Goal: Task Accomplishment & Management: Manage account settings

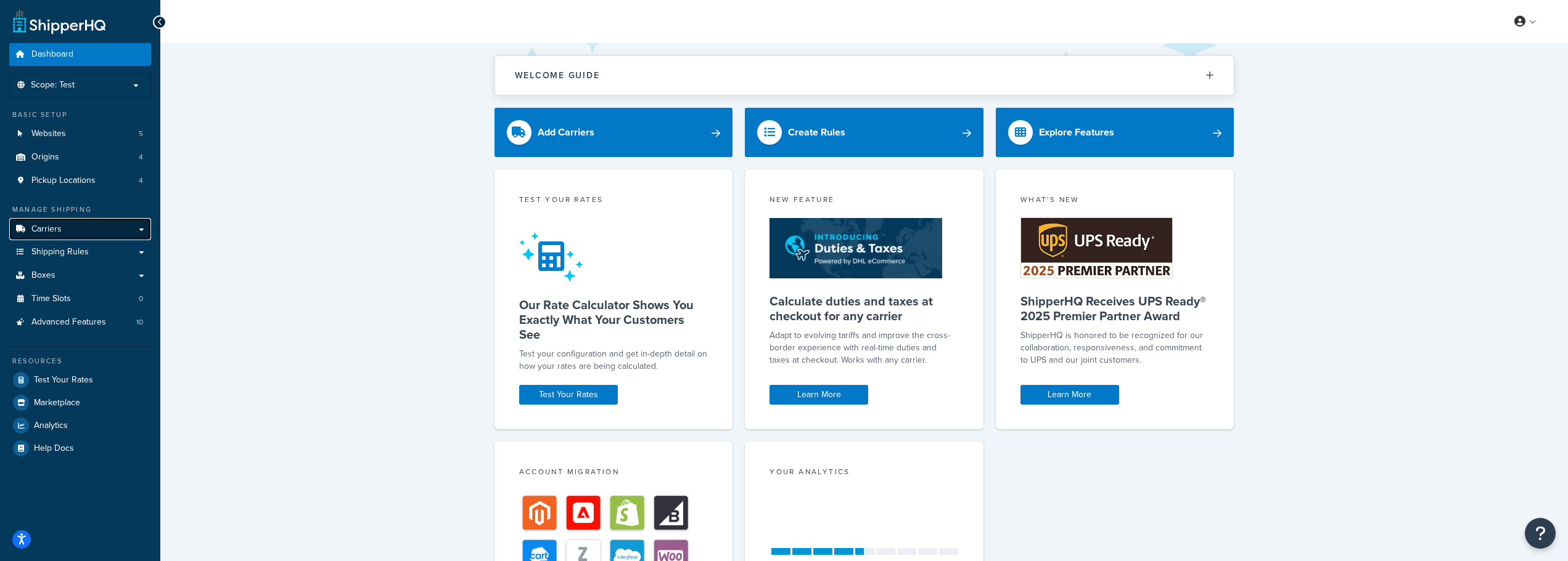
click at [69, 230] on link "Carriers" at bounding box center [80, 229] width 142 height 23
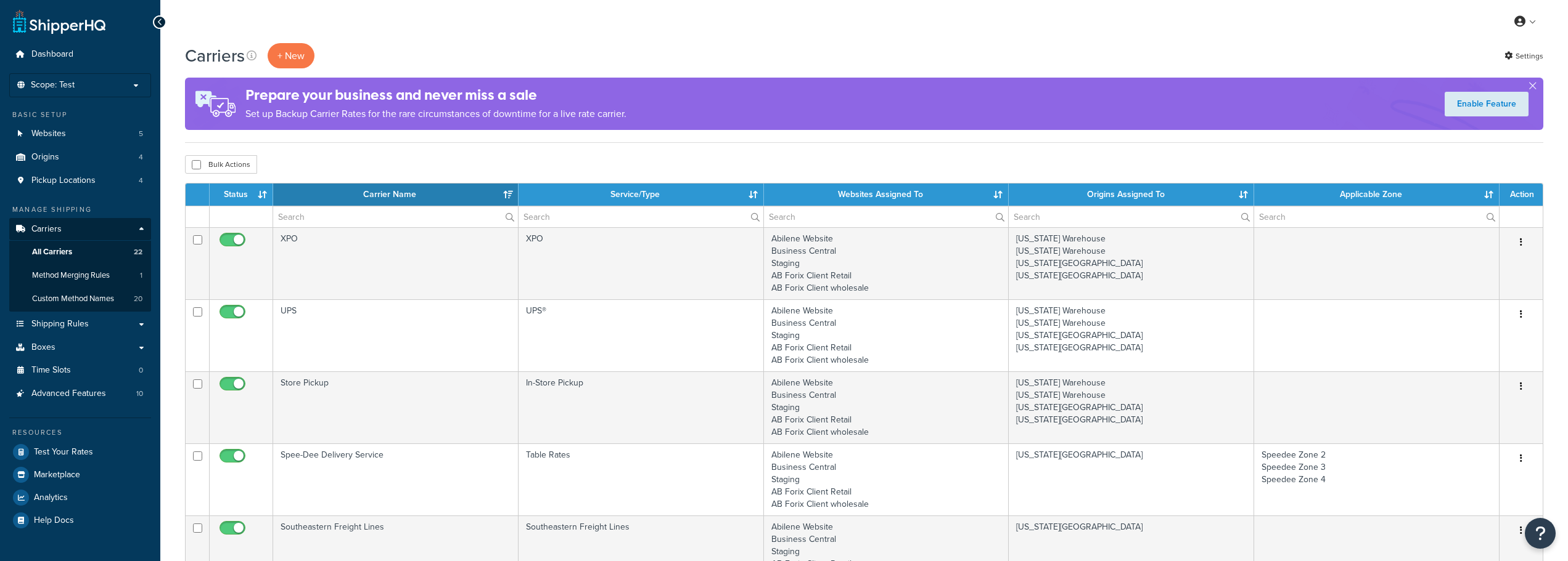
select select "15"
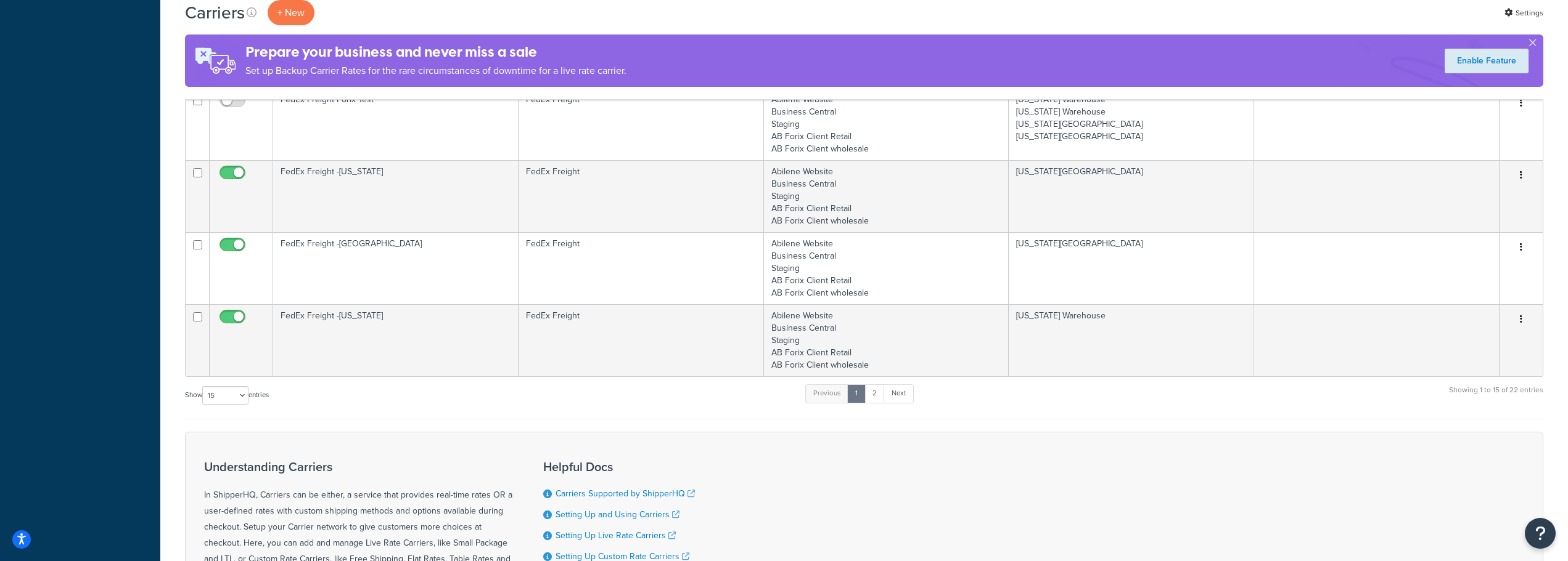
scroll to position [986, 0]
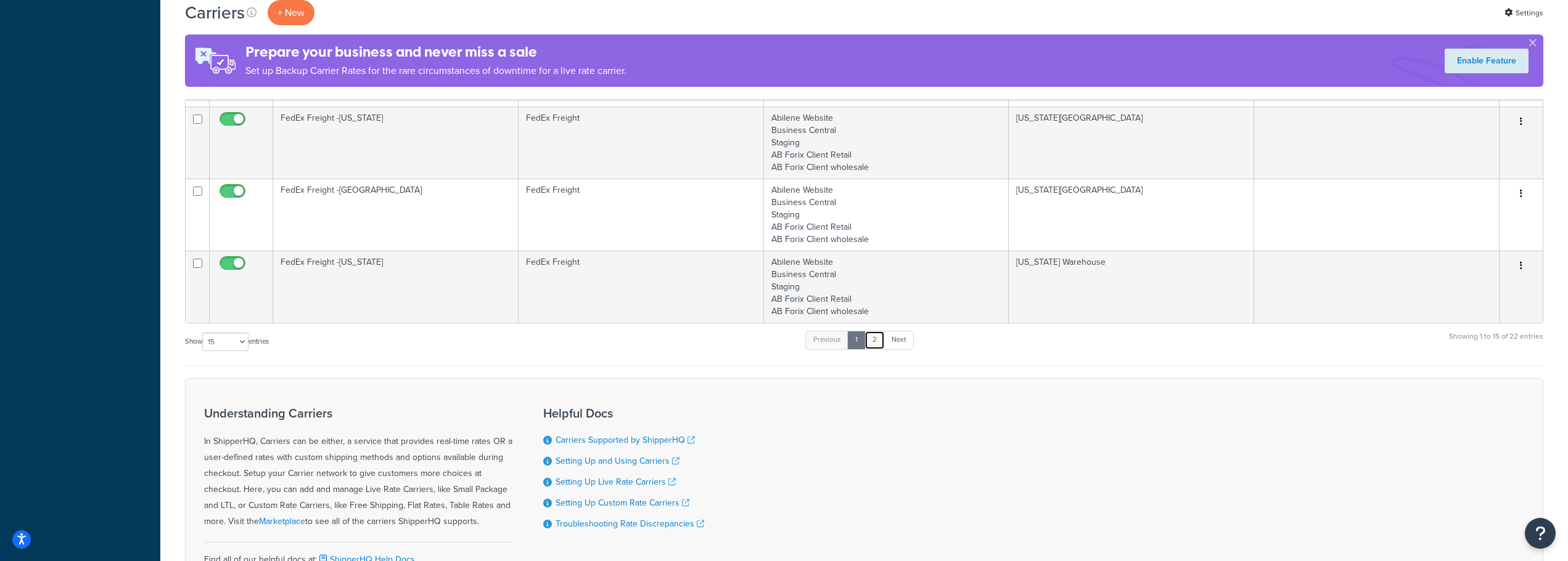
click at [876, 343] on link "2" at bounding box center [874, 340] width 20 height 19
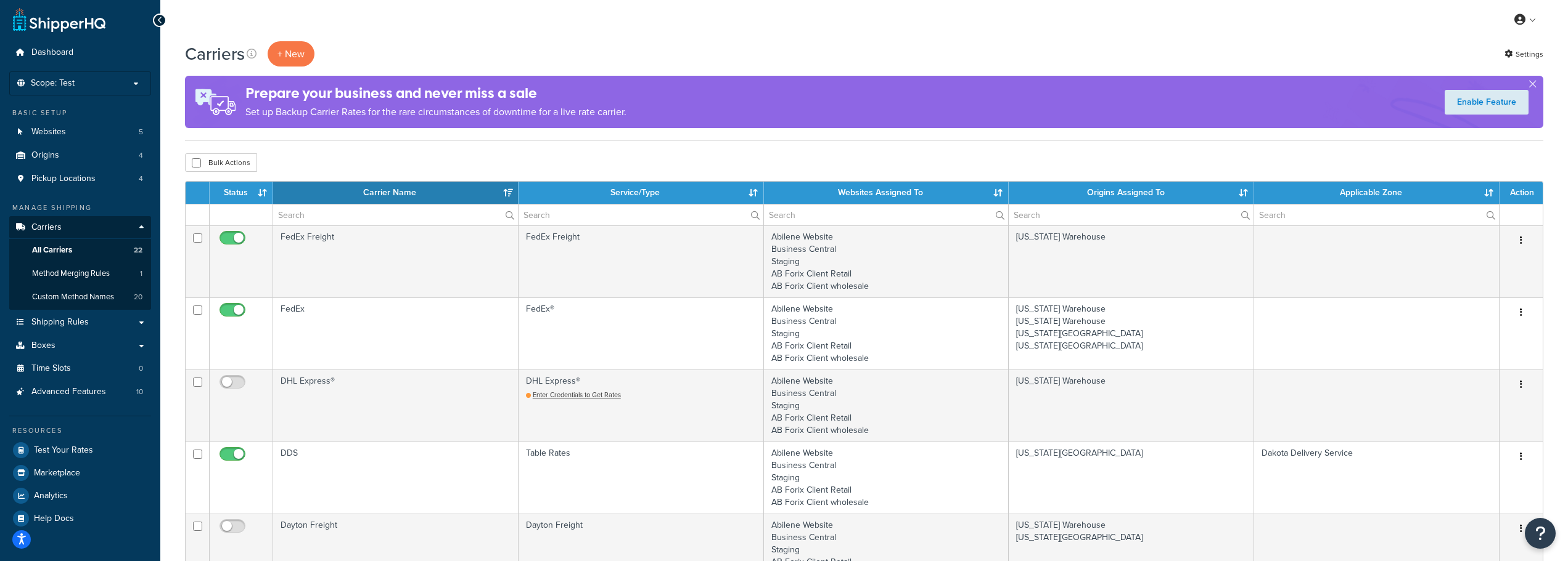
scroll to position [0, 0]
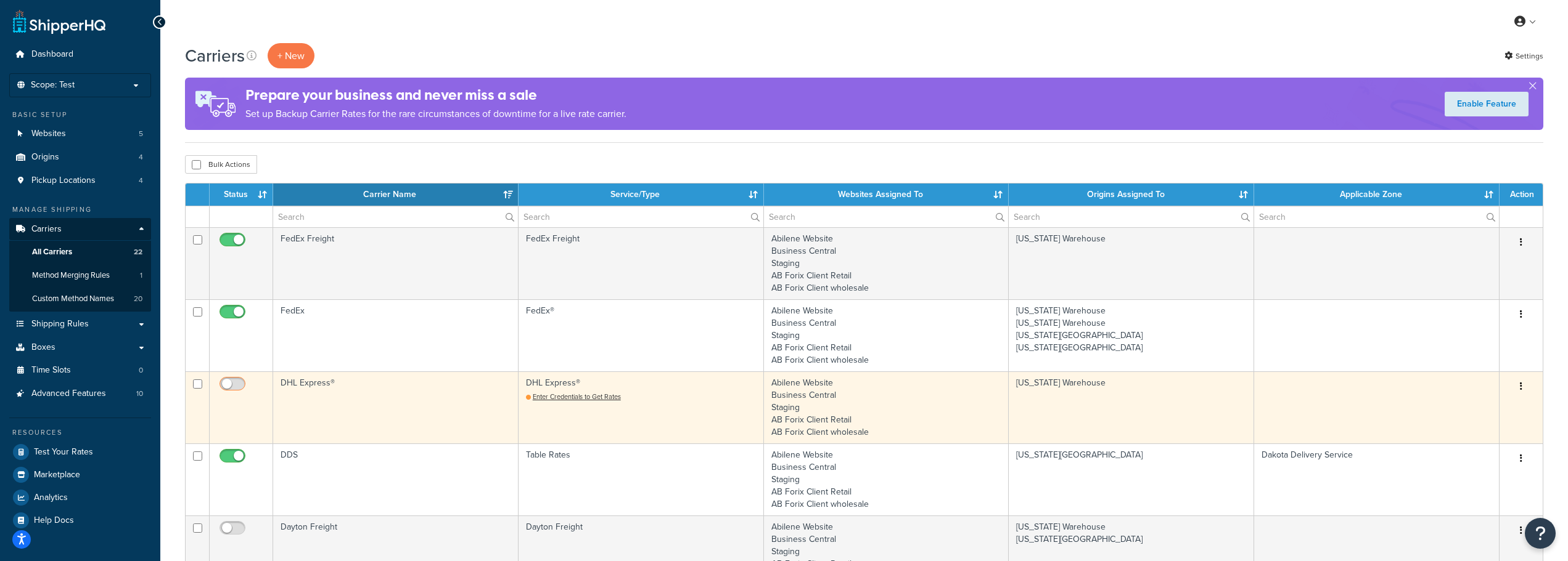
click at [240, 383] on input "checkbox" at bounding box center [234, 387] width 34 height 15
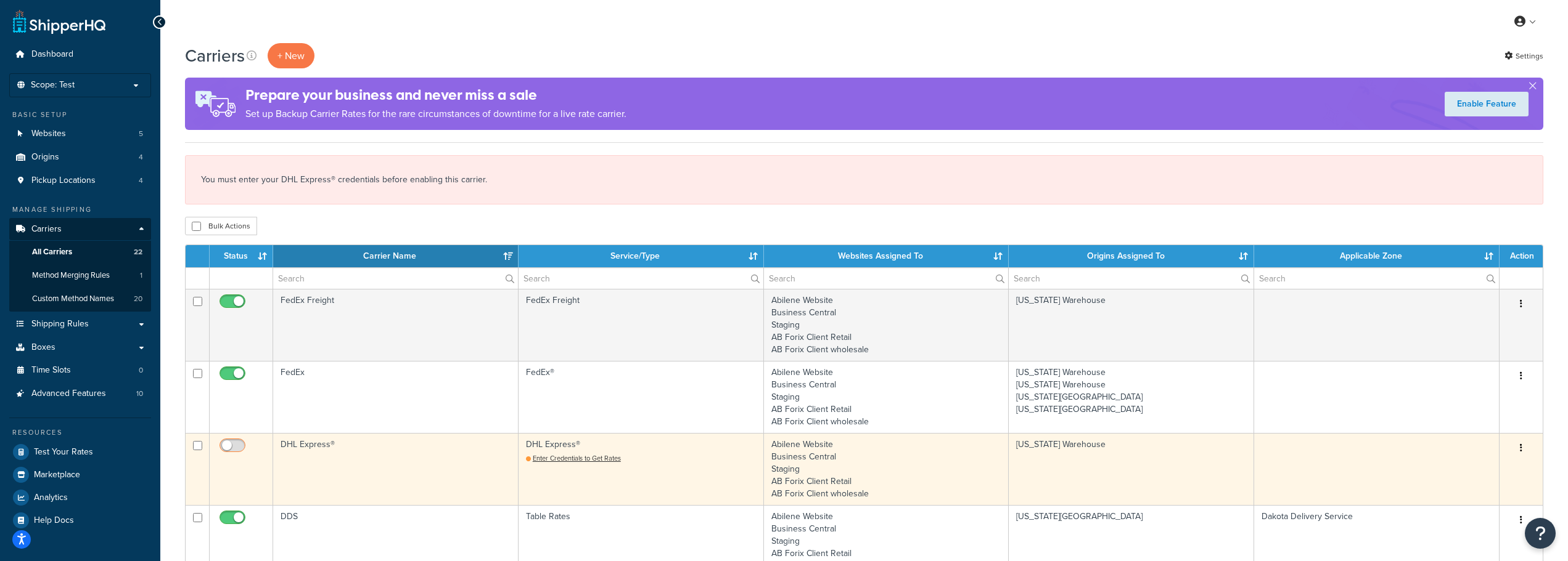
click at [246, 448] on input "checkbox" at bounding box center [234, 448] width 34 height 15
checkbox input "false"
click at [573, 460] on span "Enter Credentials to Get Rates" at bounding box center [577, 458] width 88 height 10
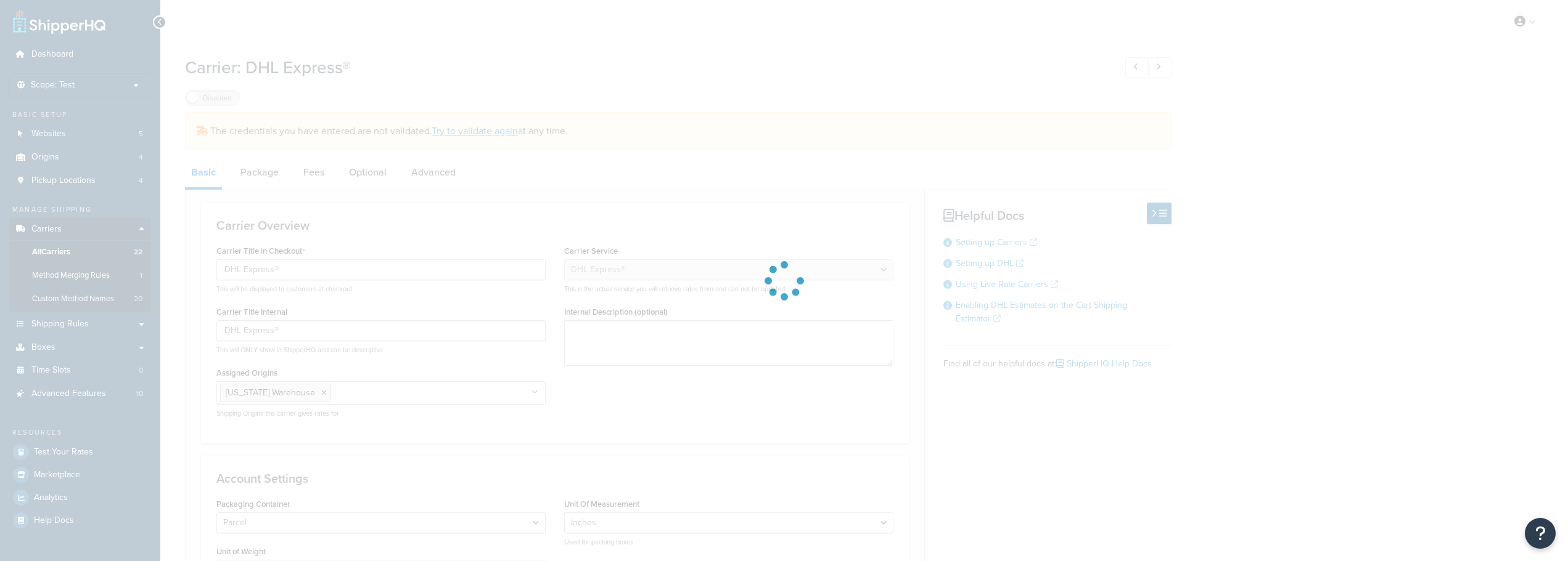
select select "dhl"
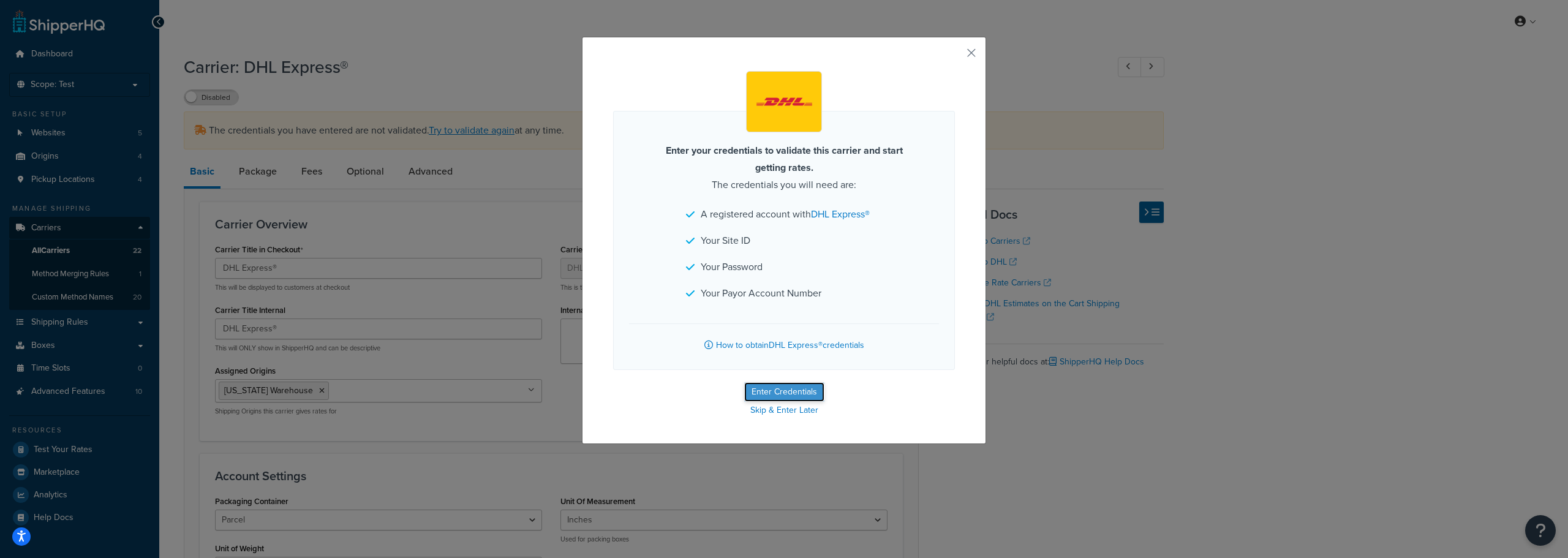
click at [789, 389] on button "Enter Credentials" at bounding box center [784, 392] width 80 height 20
select select "US"
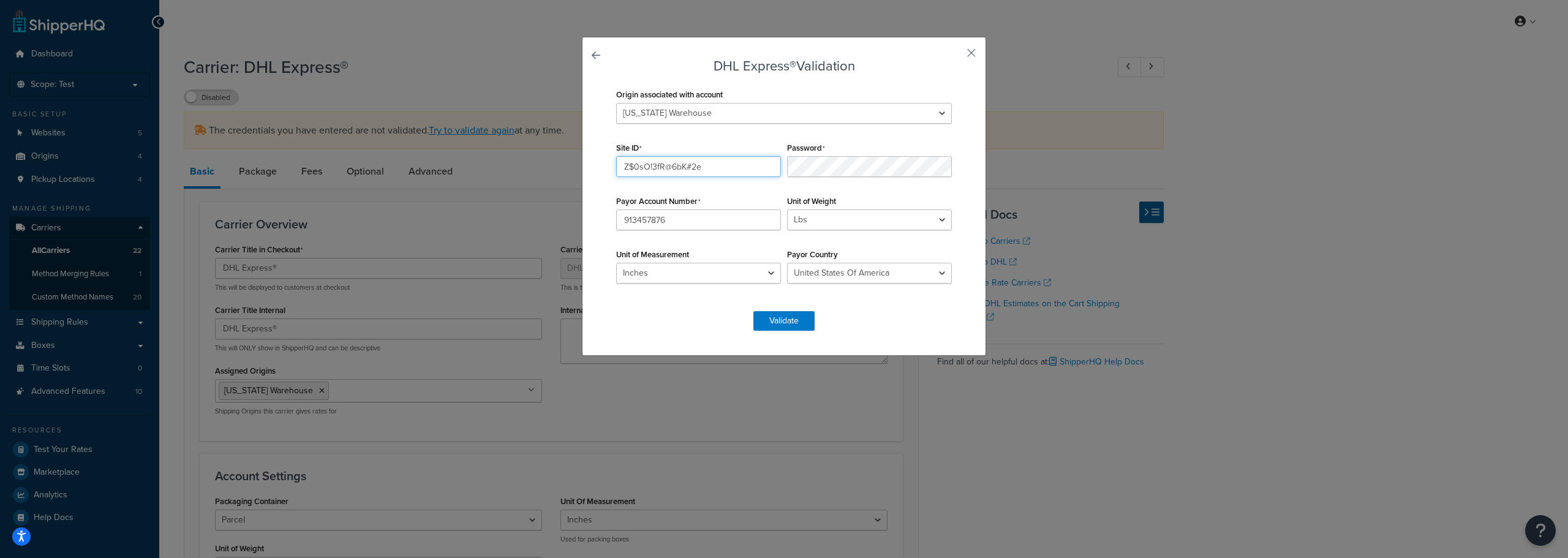
click at [704, 169] on input "Z$0sO!3fR@6bK#2e" at bounding box center [698, 167] width 164 height 21
drag, startPoint x: 704, startPoint y: 169, endPoint x: 587, endPoint y: 174, distance: 117.1
click at [587, 174] on div "DHL Express® Validation Origin associated with account Kansas Warehouse Montana…" at bounding box center [784, 196] width 405 height 319
click at [703, 167] on input "Z$0sO!3fR@6bK#2e" at bounding box center [698, 167] width 164 height 21
drag, startPoint x: 703, startPoint y: 167, endPoint x: 607, endPoint y: 173, distance: 96.2
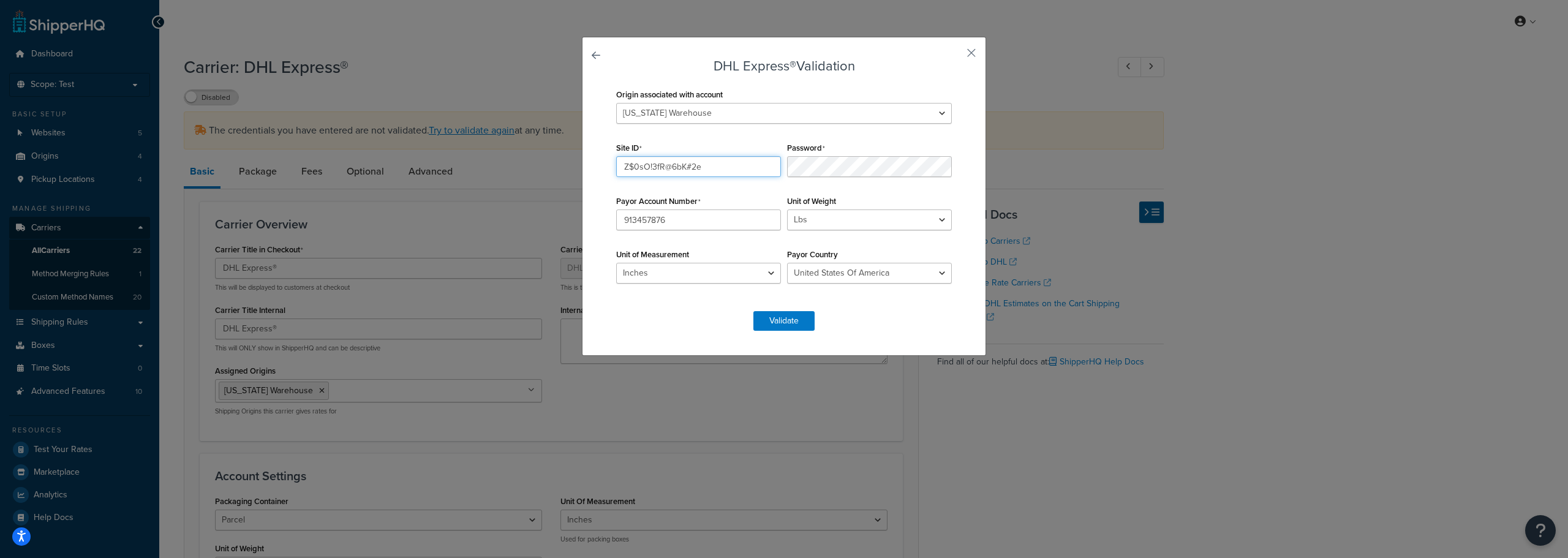
click at [607, 173] on div "DHL Express® Validation Origin associated with account Kansas Warehouse Montana…" at bounding box center [784, 196] width 405 height 319
paste input "apW9nC8iR4dQ0m"
type input "apW9nC8iR4dQ0m"
click at [764, 312] on button "Validate" at bounding box center [784, 321] width 61 height 20
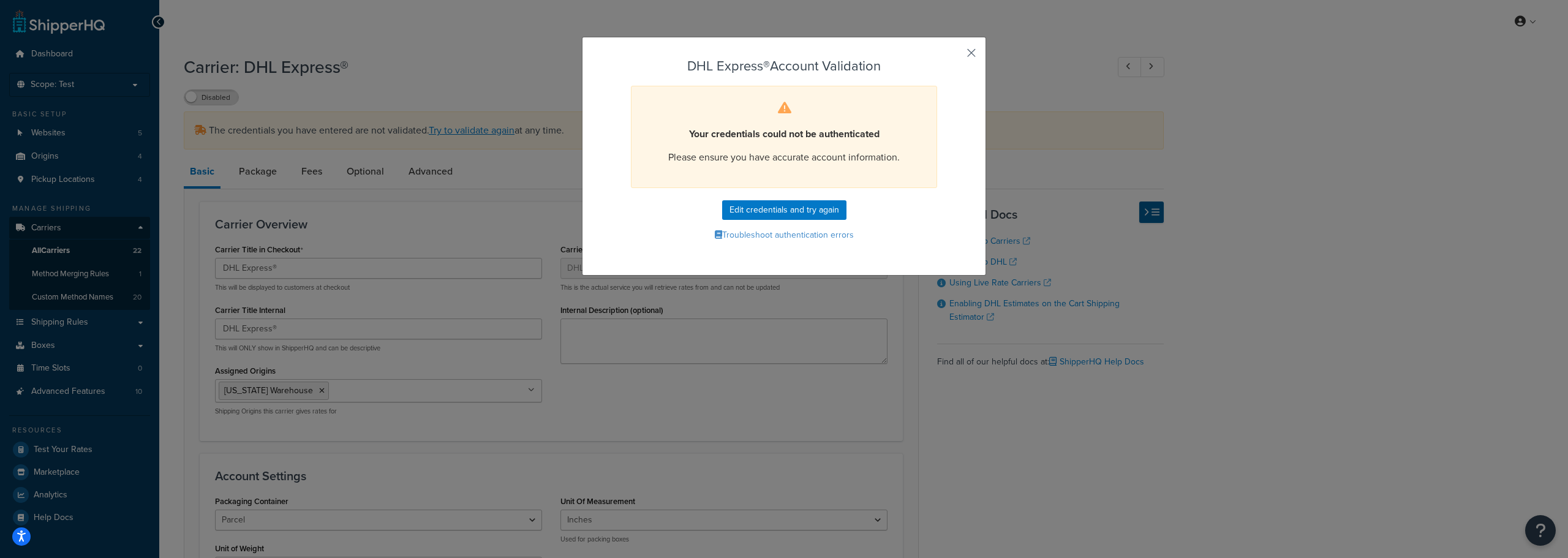
click at [955, 56] on button "button" at bounding box center [953, 57] width 3 height 3
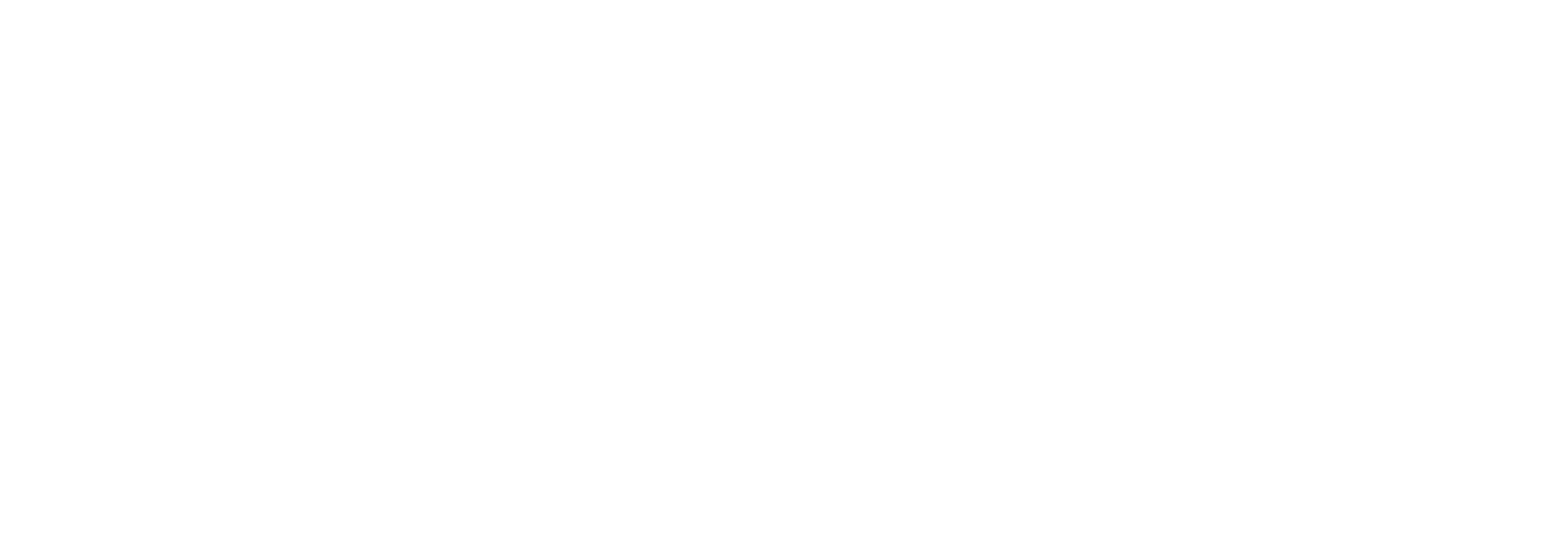
select select "dhl"
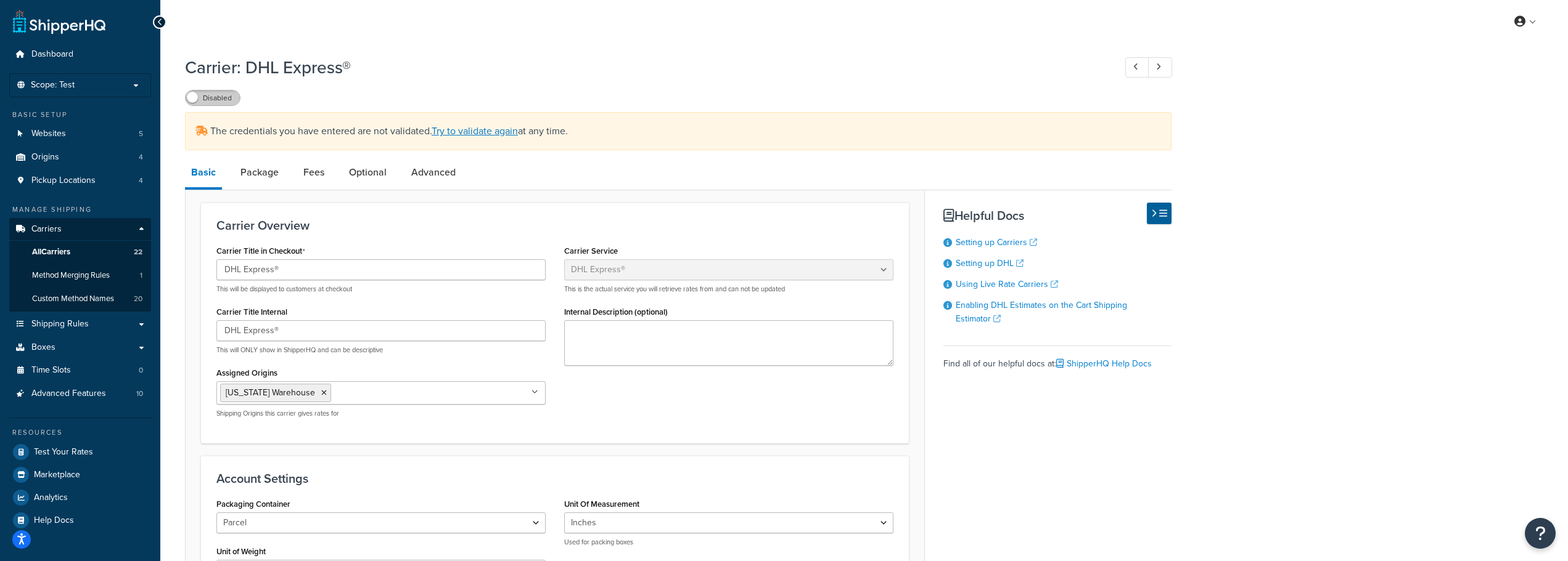
click at [225, 99] on label "Disabled" at bounding box center [212, 98] width 54 height 15
drag, startPoint x: 473, startPoint y: 133, endPoint x: 506, endPoint y: 193, distance: 68.5
click at [473, 133] on link "Try to validate again" at bounding box center [475, 131] width 86 height 14
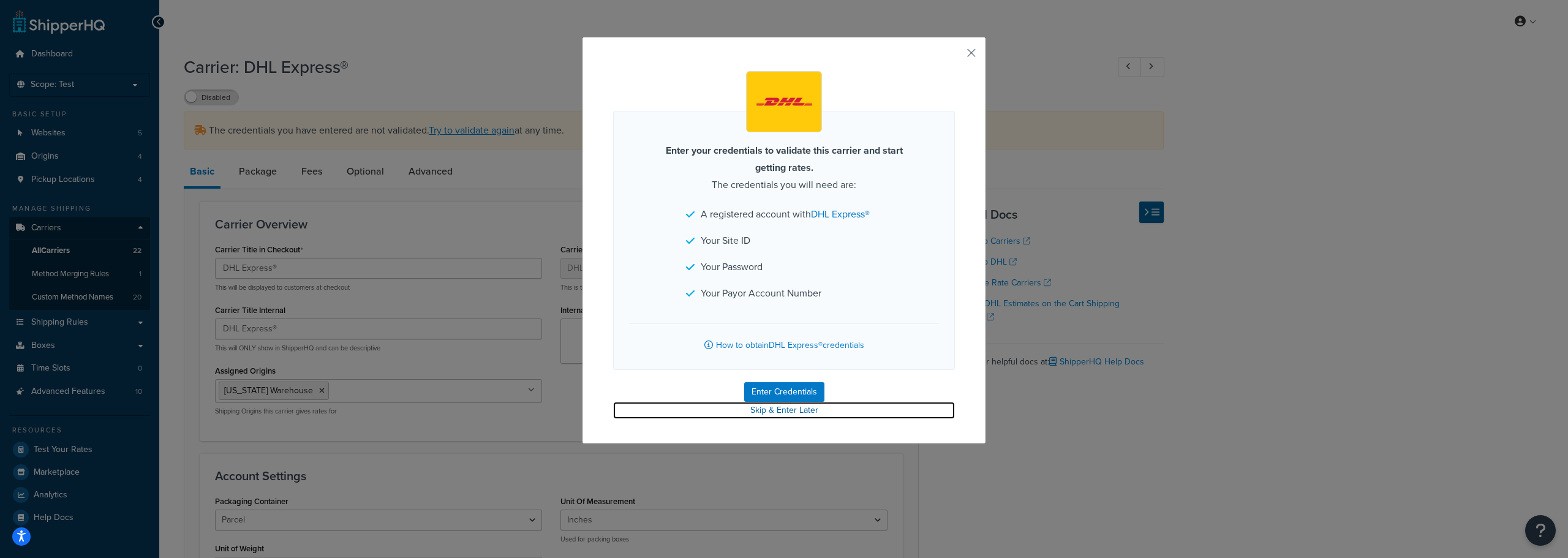
click at [774, 403] on link "Skip & Enter Later" at bounding box center [784, 411] width 342 height 17
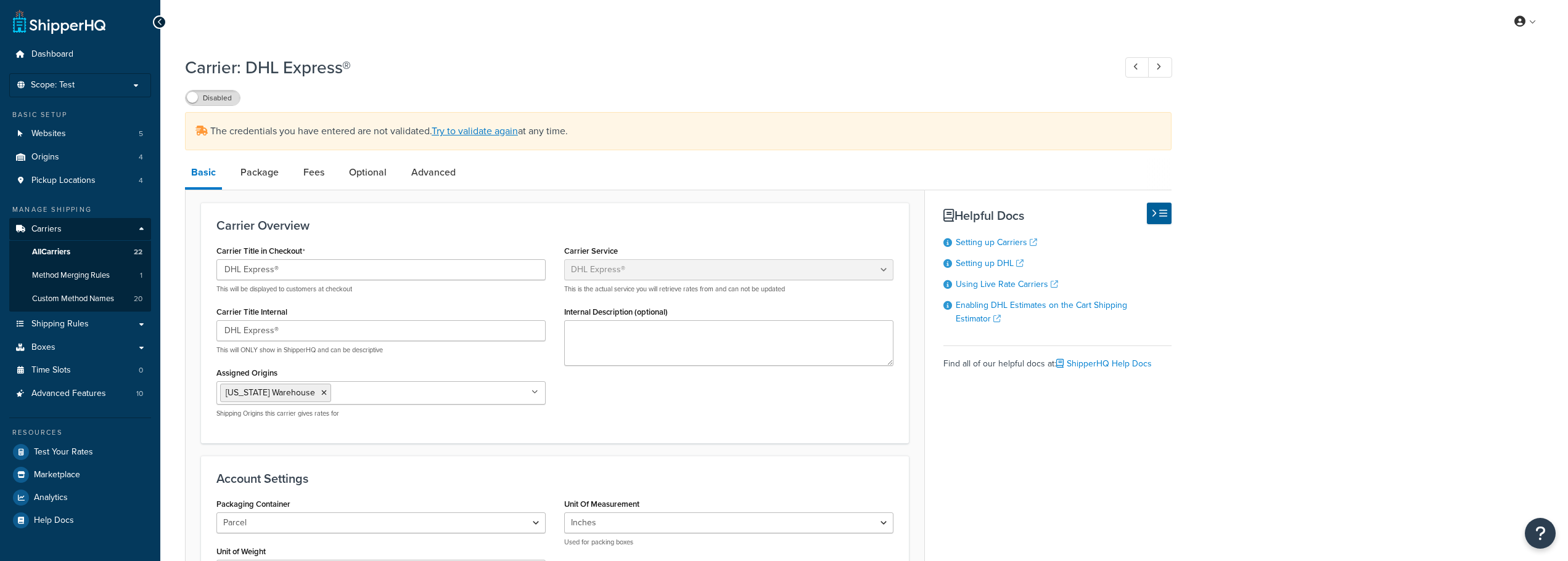
select select "dhl"
click at [472, 127] on link "Try to validate again" at bounding box center [475, 131] width 86 height 14
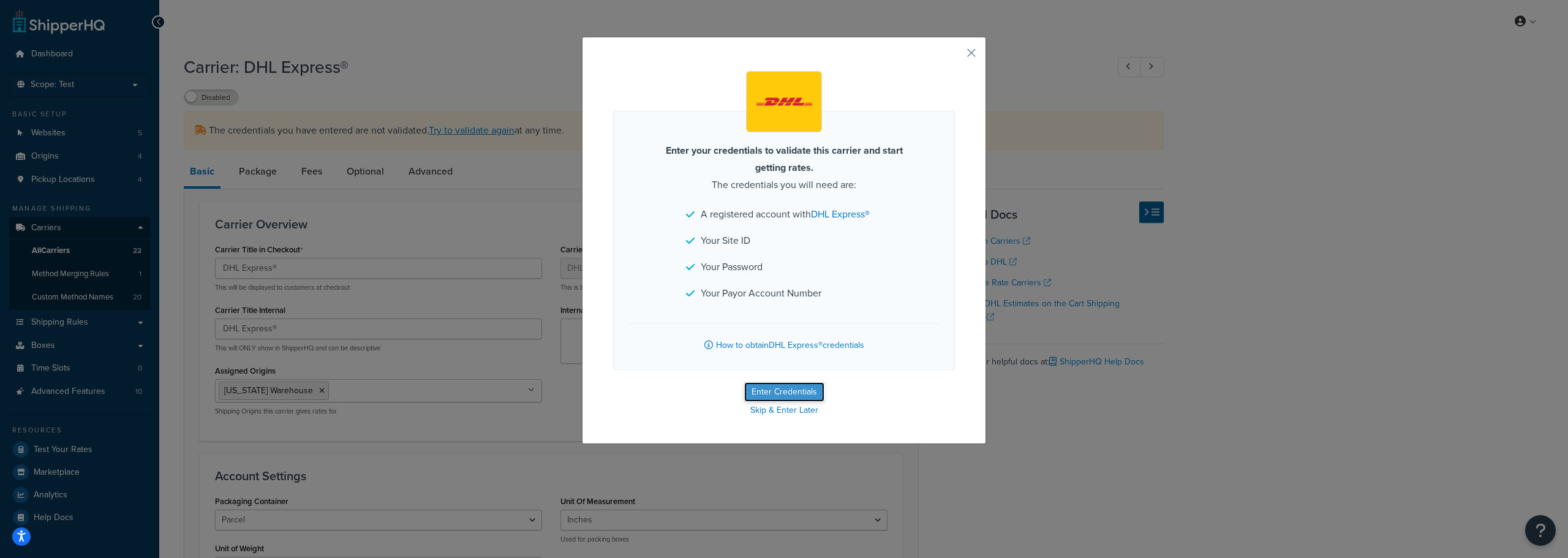
click at [771, 391] on button "Enter Credentials" at bounding box center [784, 392] width 80 height 20
select select "US"
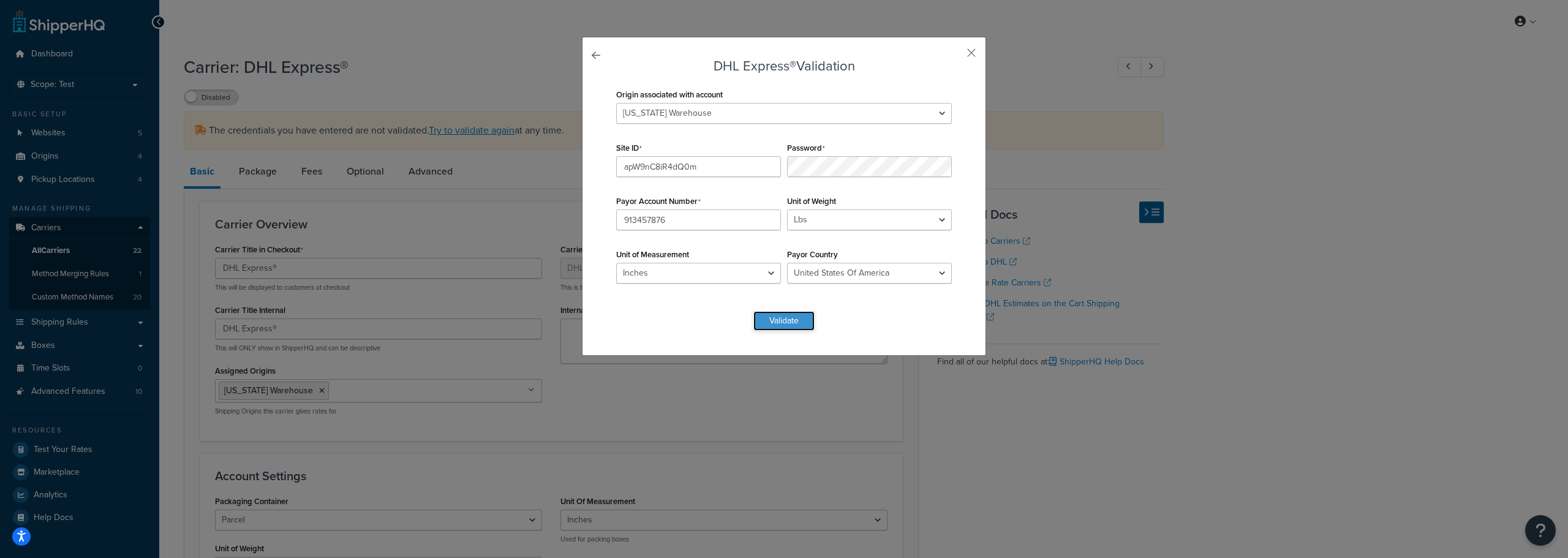
click at [779, 325] on button "Validate" at bounding box center [784, 321] width 61 height 20
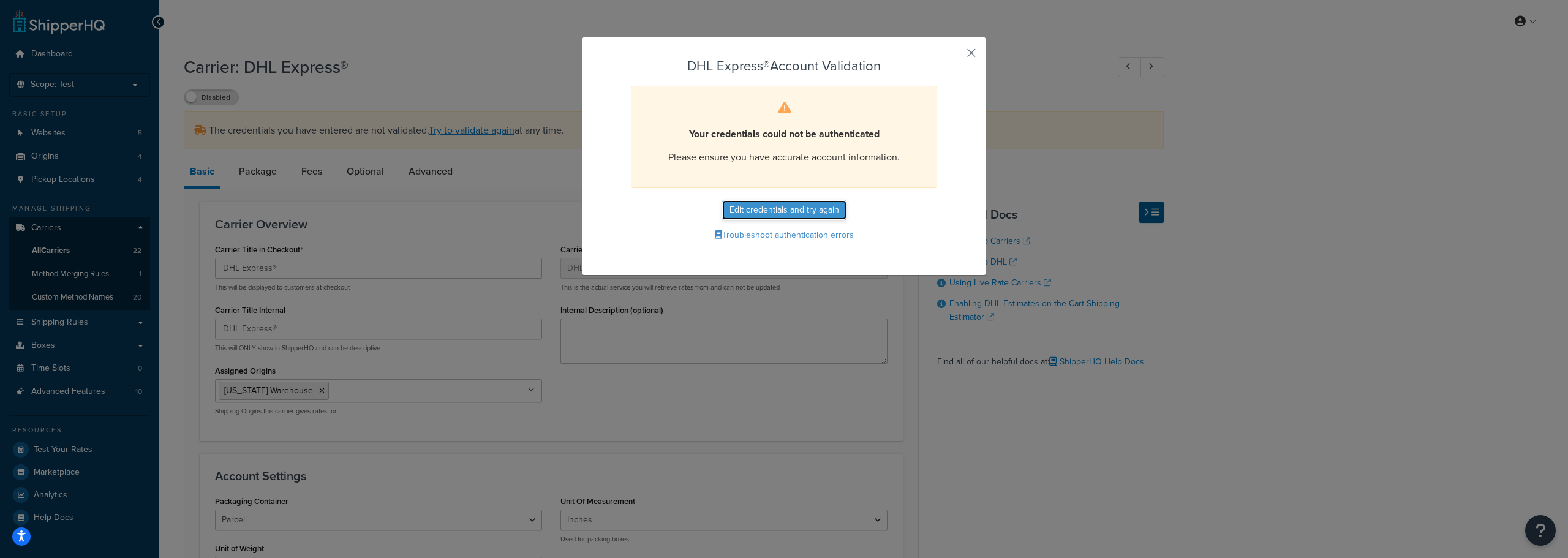
click at [757, 214] on button "Edit credentials and try again" at bounding box center [784, 210] width 124 height 20
select select "US"
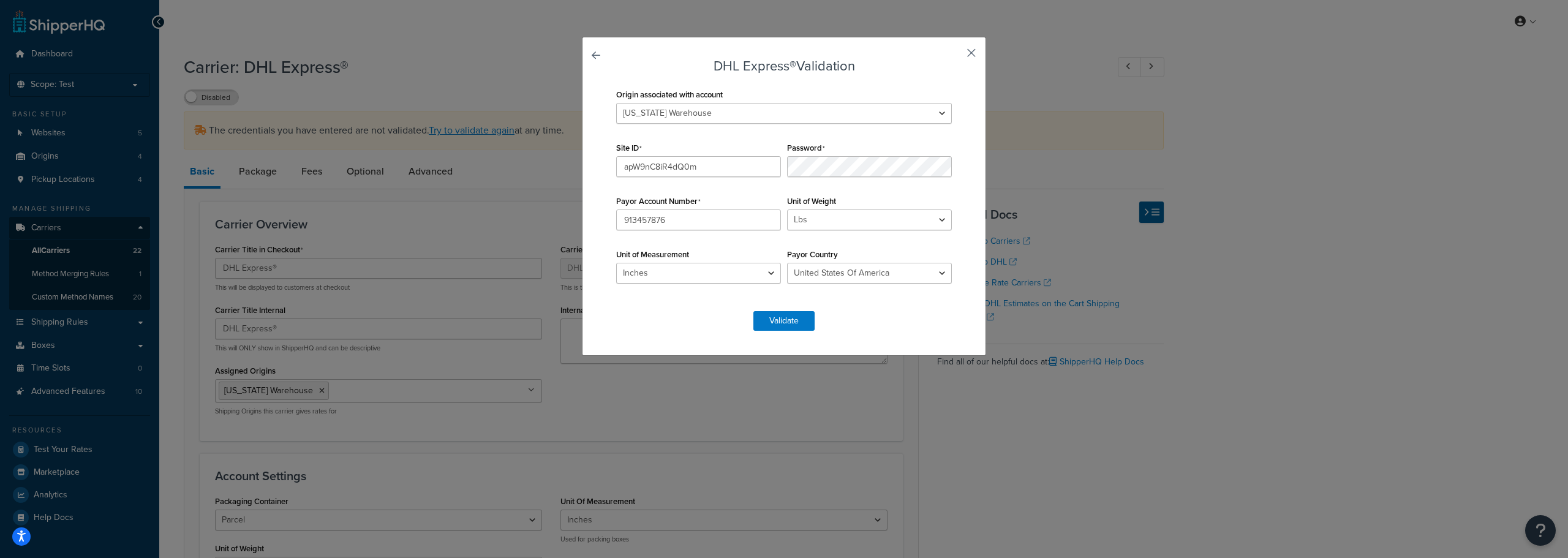
click at [955, 58] on button "button" at bounding box center [953, 57] width 3 height 3
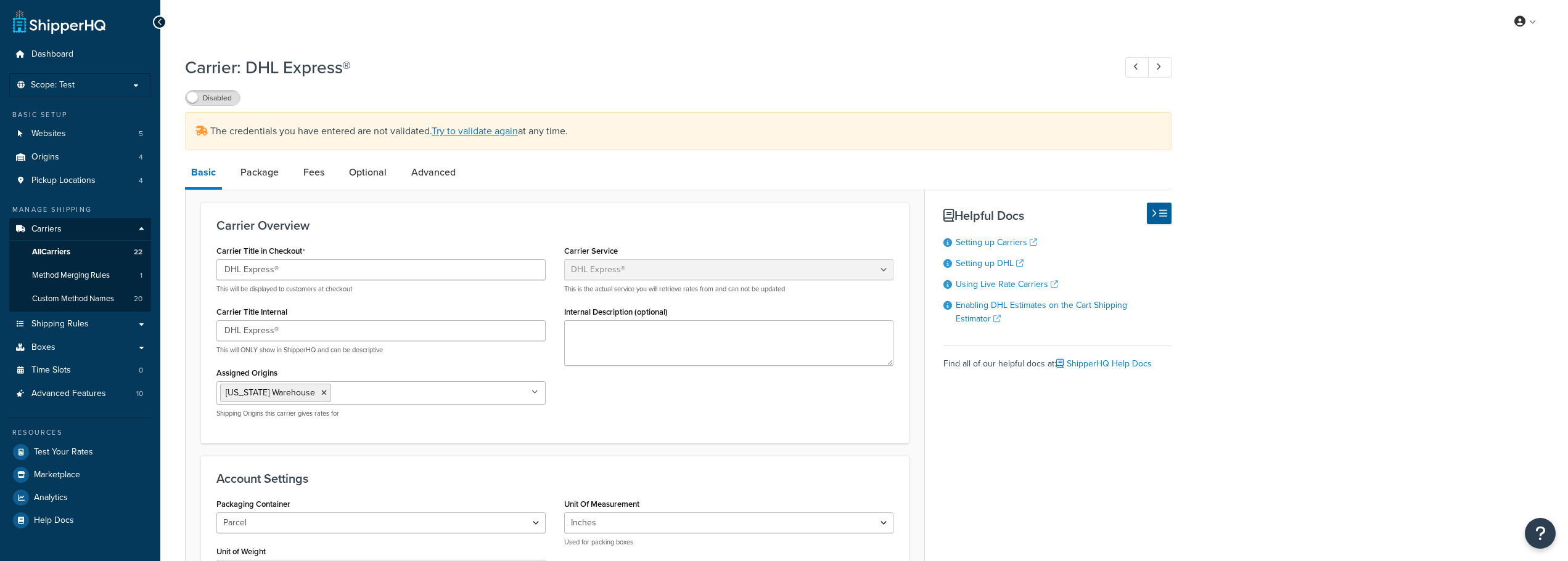
select select "dhl"
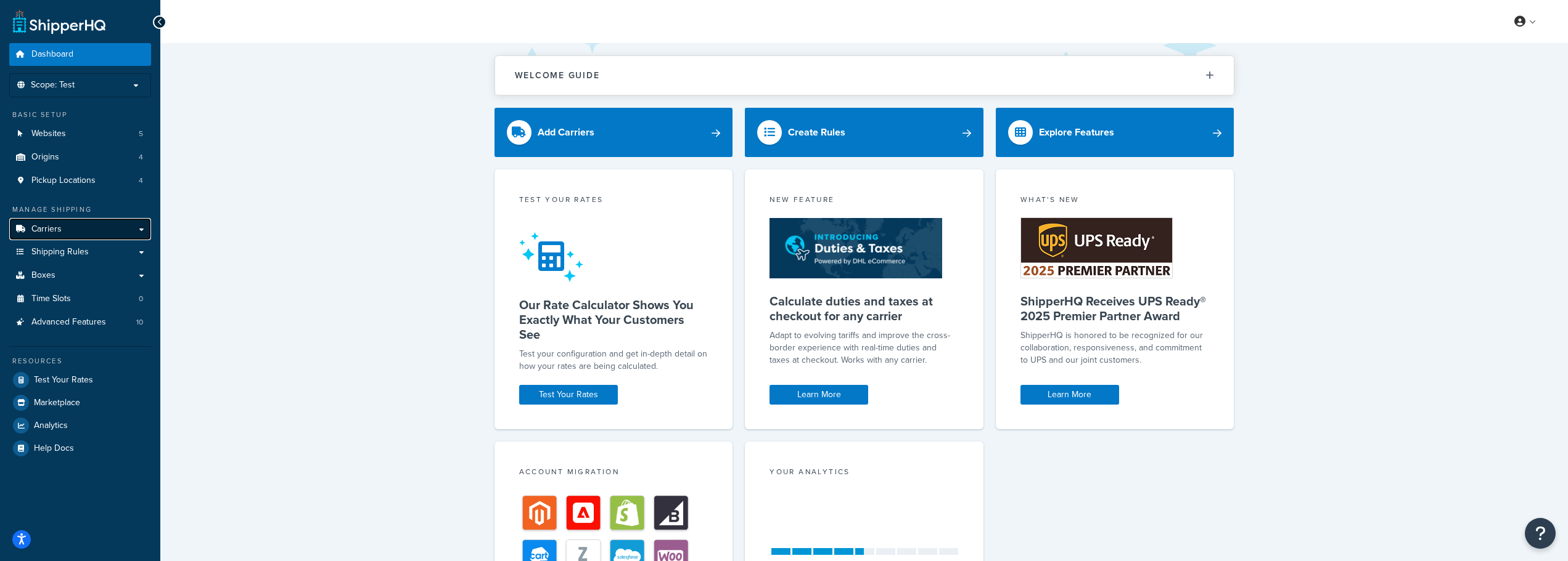
click at [91, 229] on link "Carriers" at bounding box center [80, 229] width 142 height 23
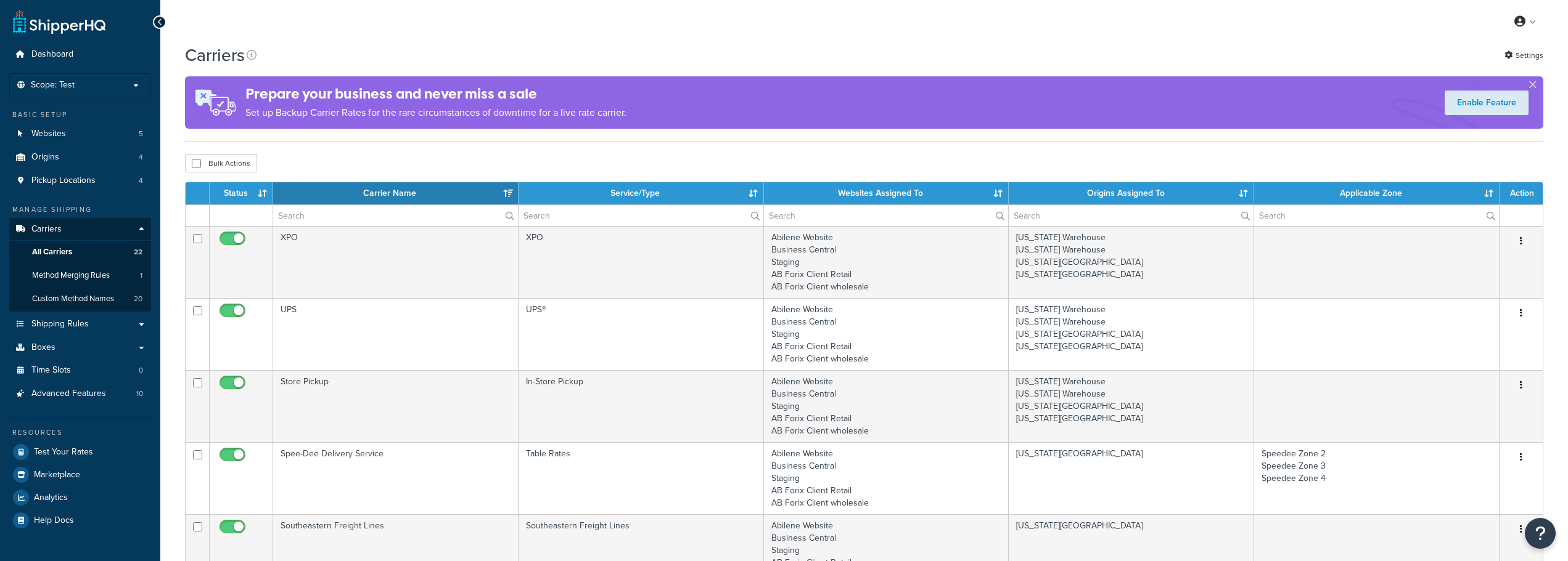
select select "15"
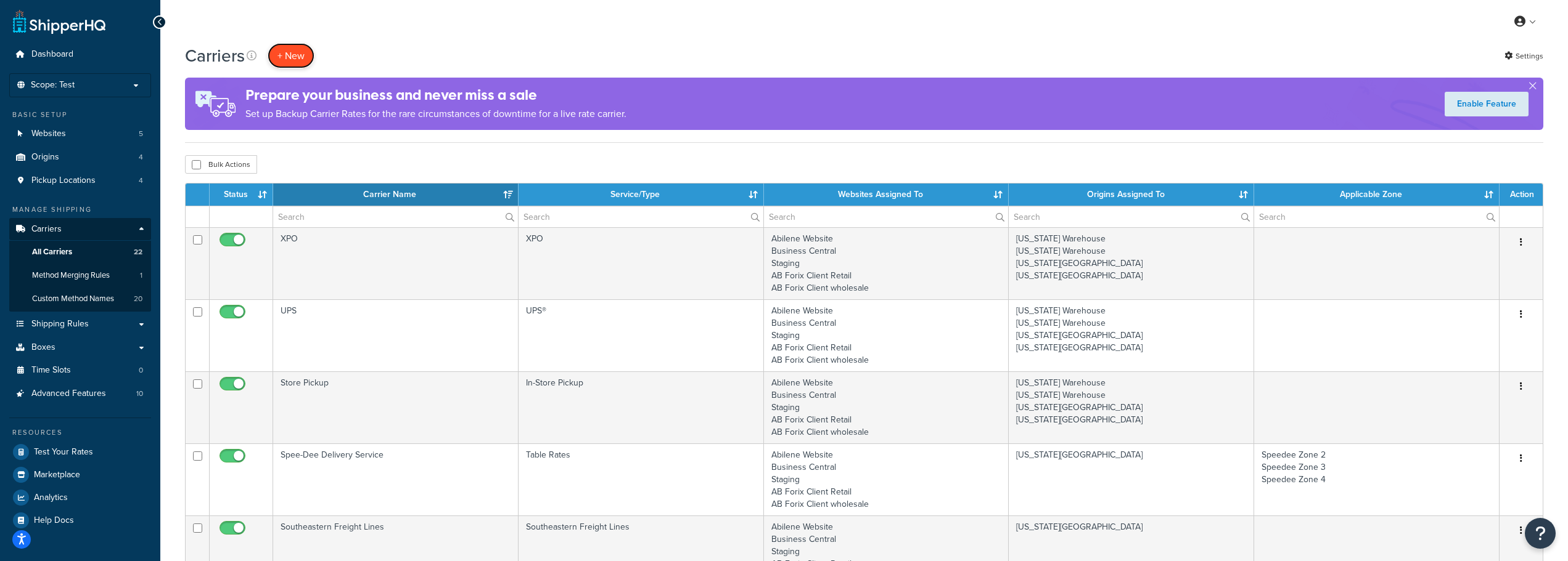
click at [296, 52] on button "+ New" at bounding box center [291, 56] width 47 height 25
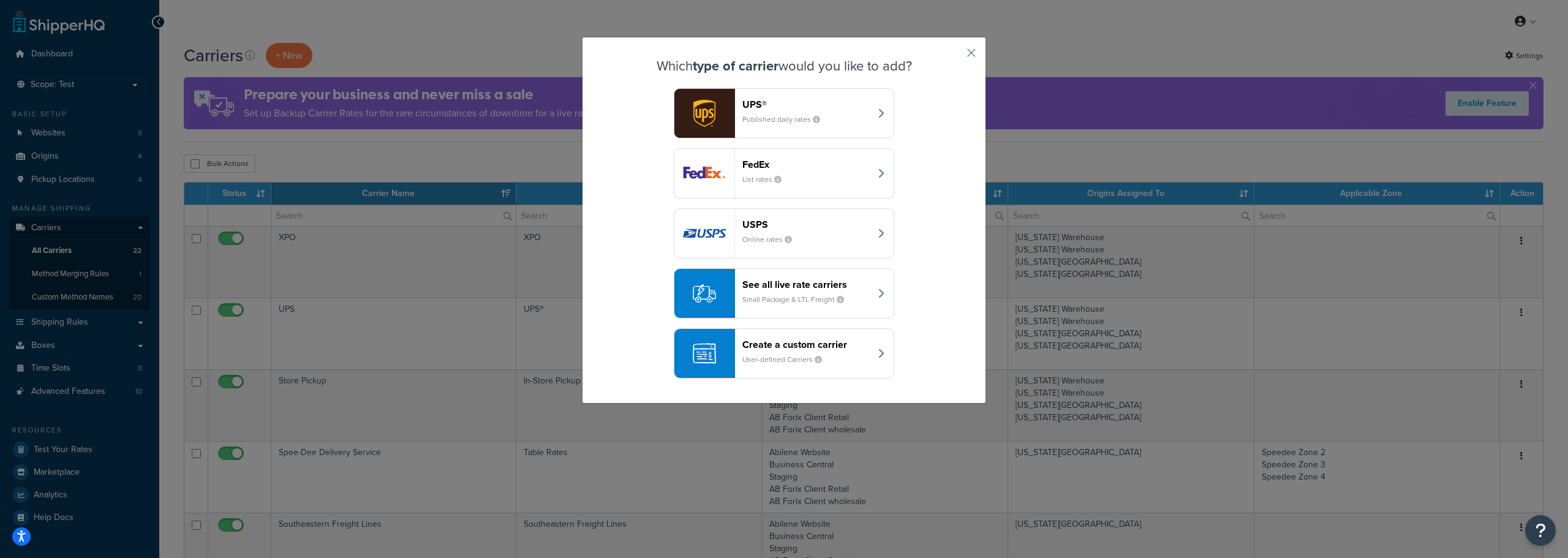
click at [782, 281] on header "See all live rate carriers" at bounding box center [806, 285] width 128 height 12
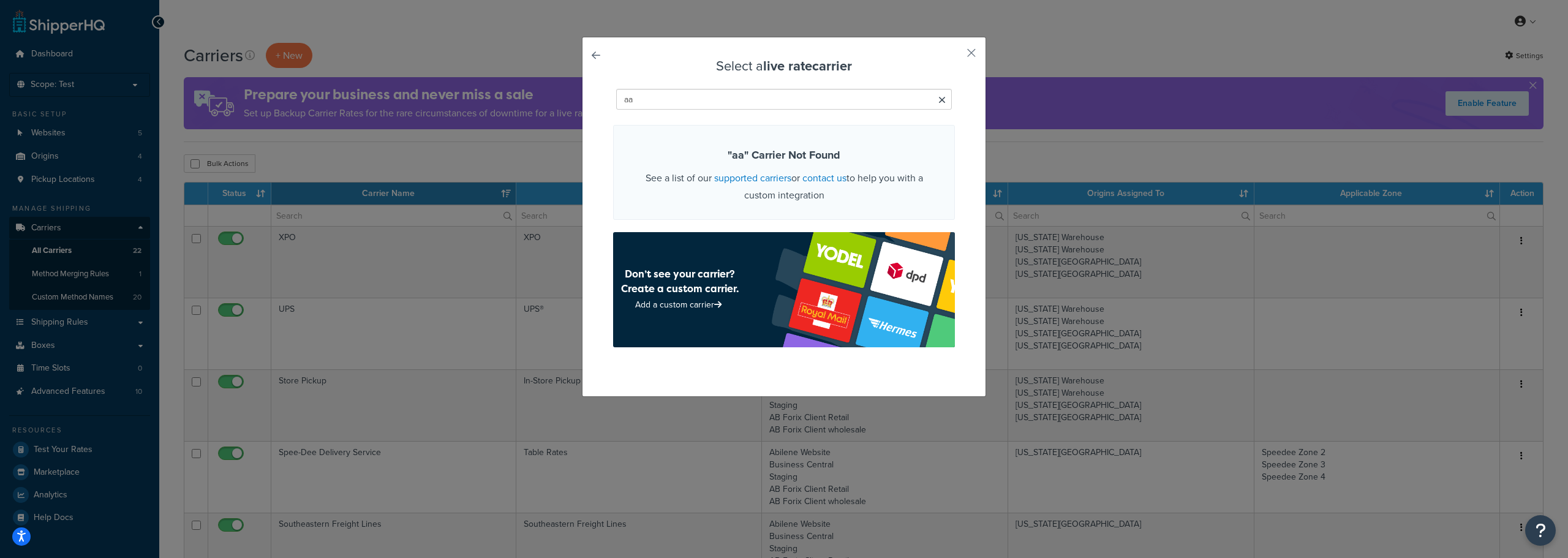
type input "a"
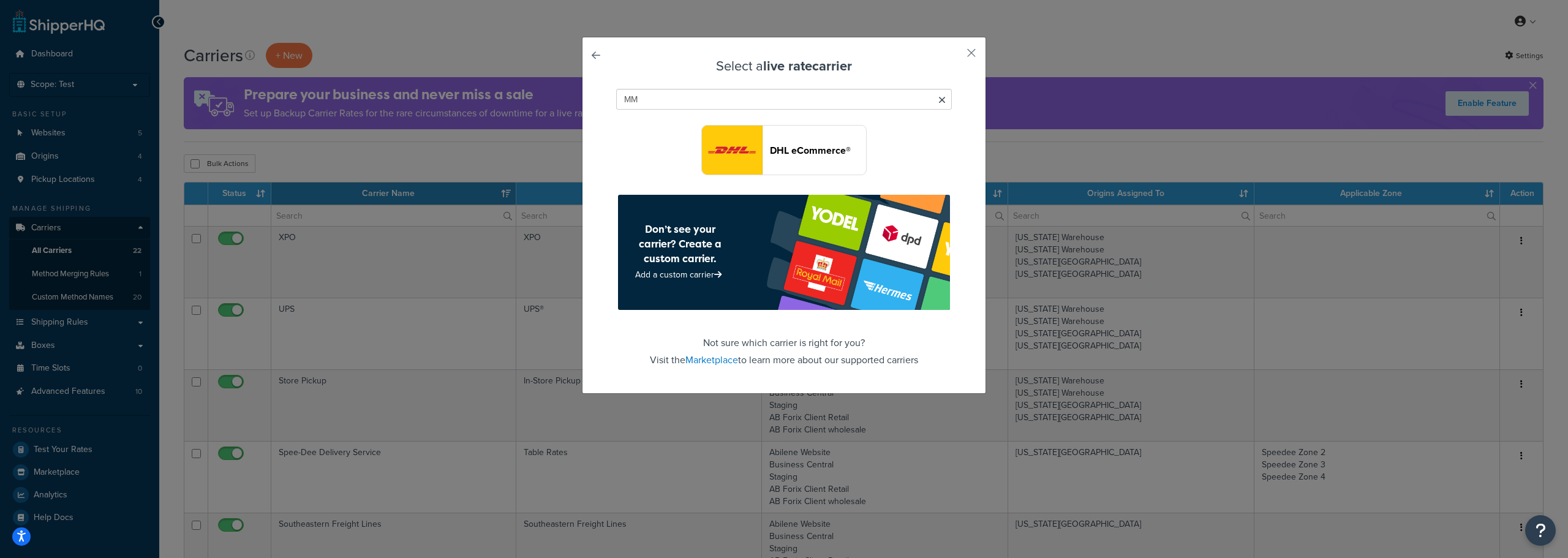
type input "M"
type input "MME"
click at [696, 360] on link "Marketplace" at bounding box center [712, 360] width 52 height 14
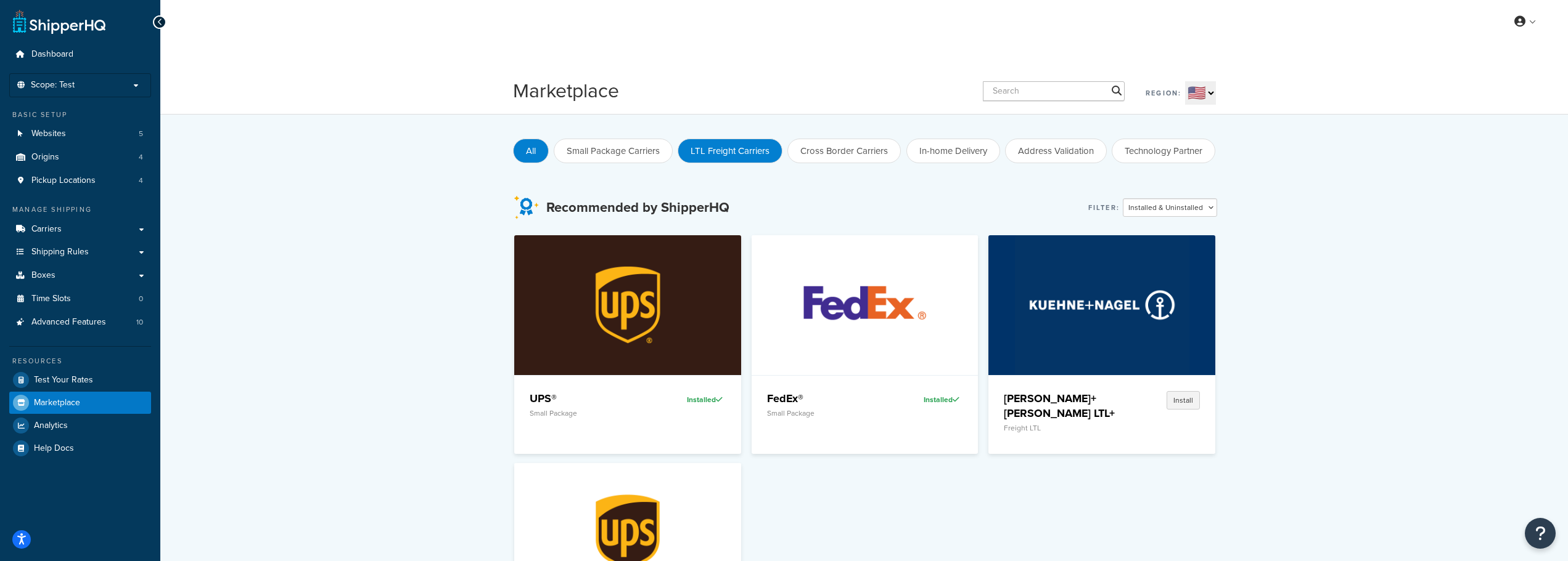
click at [730, 161] on button "LTL Freight Carriers" at bounding box center [730, 151] width 105 height 25
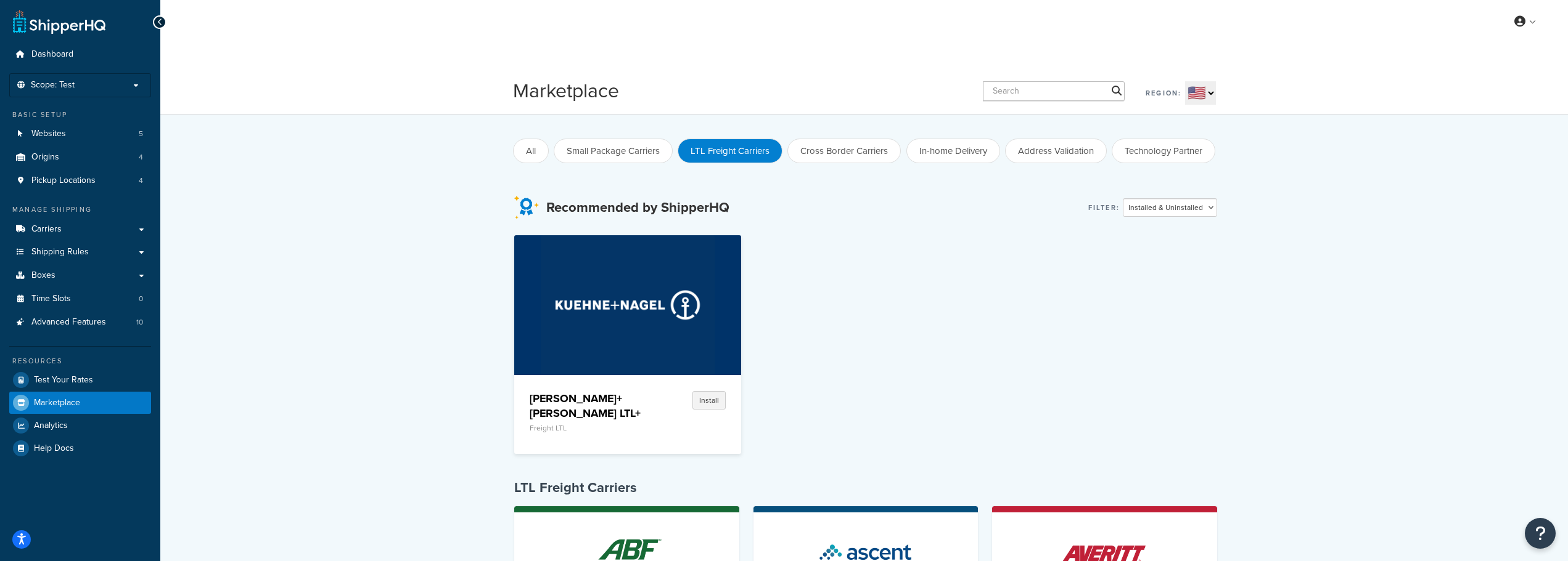
drag, startPoint x: 1061, startPoint y: 153, endPoint x: 1064, endPoint y: 251, distance: 98.0
click at [1061, 153] on button "Address Validation" at bounding box center [1055, 151] width 101 height 25
